Goal: Navigation & Orientation: Find specific page/section

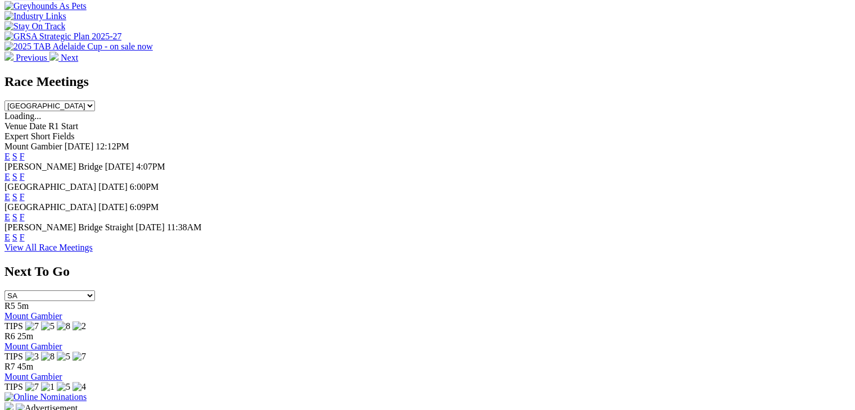
scroll to position [454, 0]
click at [62, 142] on span "Mount Gambier" at bounding box center [33, 147] width 58 height 10
click at [207, 142] on div "Mount Gambier Today 12:12PM E S F" at bounding box center [427, 152] width 846 height 20
click at [129, 142] on span "12:12PM" at bounding box center [113, 147] width 34 height 10
click at [96, 142] on span "[DATE]" at bounding box center [80, 147] width 31 height 10
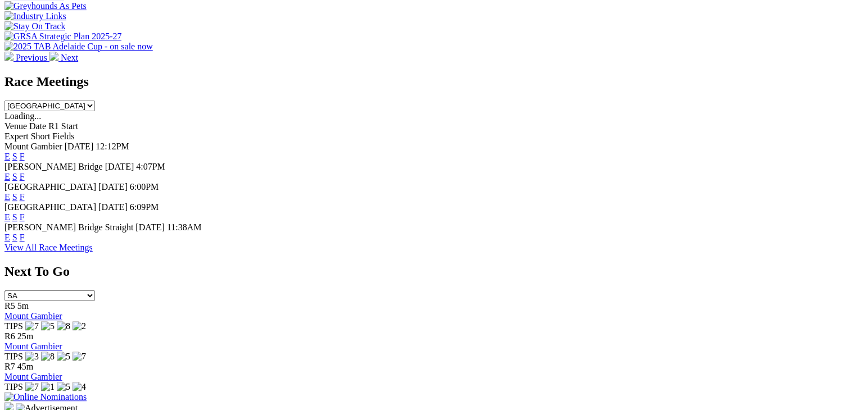
click at [94, 142] on span "[DATE]" at bounding box center [79, 147] width 29 height 10
click at [93, 251] on link "View All Race Meetings" at bounding box center [48, 248] width 88 height 10
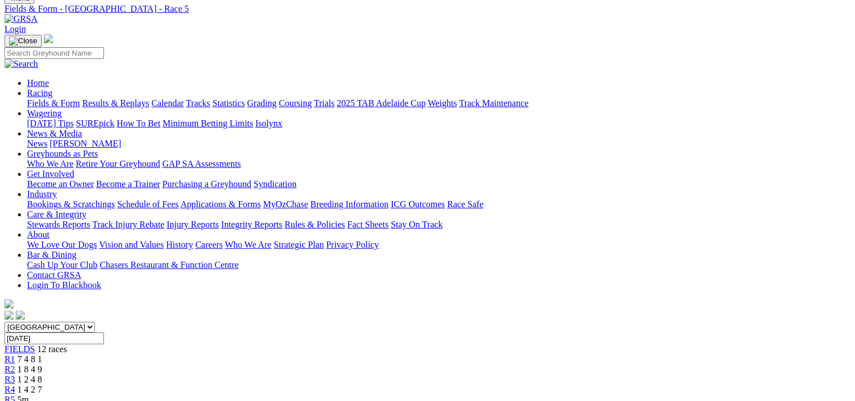
scroll to position [0, 43]
